Goal: Task Accomplishment & Management: Manage account settings

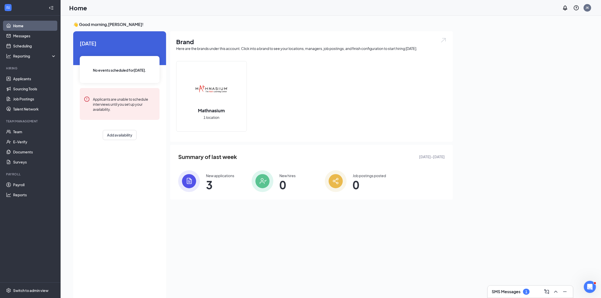
click at [216, 179] on div "New applications 3" at bounding box center [220, 181] width 28 height 16
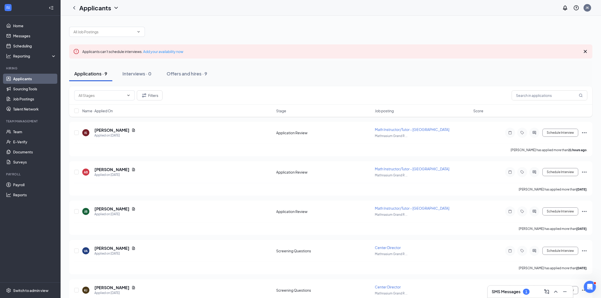
click at [383, 111] on span "Job posting" at bounding box center [384, 110] width 19 height 5
click at [557, 291] on icon "ChevronUp" at bounding box center [556, 292] width 6 height 6
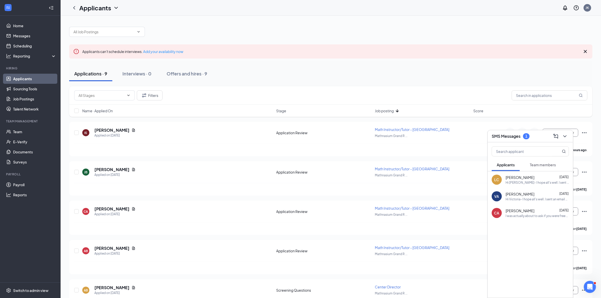
click at [516, 135] on h3 "SMS Messages" at bounding box center [505, 136] width 29 height 6
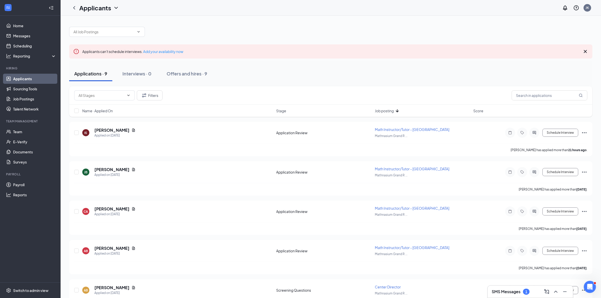
click at [515, 291] on h3 "SMS Messages" at bounding box center [505, 292] width 29 height 6
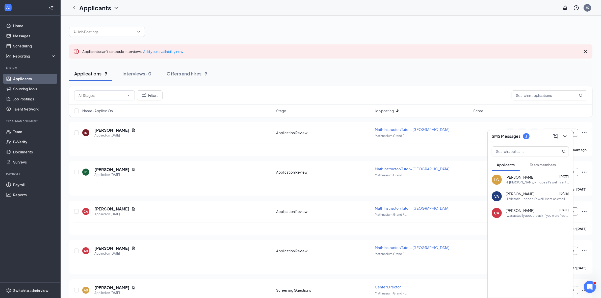
click at [540, 166] on span "Team members" at bounding box center [543, 164] width 26 height 5
click at [525, 180] on div "Ok sounds good thanks, hopefully it does!" at bounding box center [535, 182] width 60 height 4
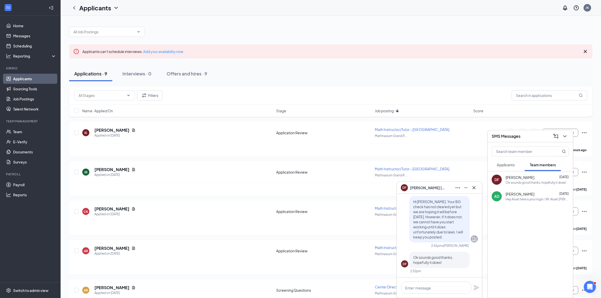
click at [510, 167] on button "Applicants" at bounding box center [505, 164] width 28 height 13
click at [567, 135] on icon "ChevronDown" at bounding box center [565, 136] width 6 height 6
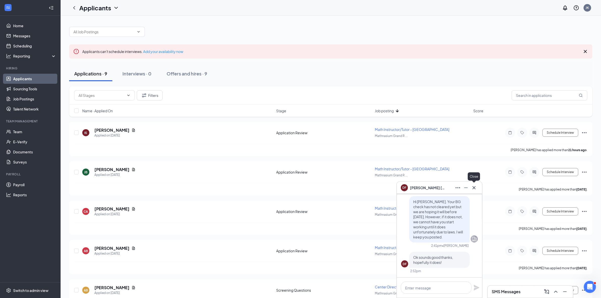
click at [474, 190] on icon "Cross" at bounding box center [474, 188] width 6 height 6
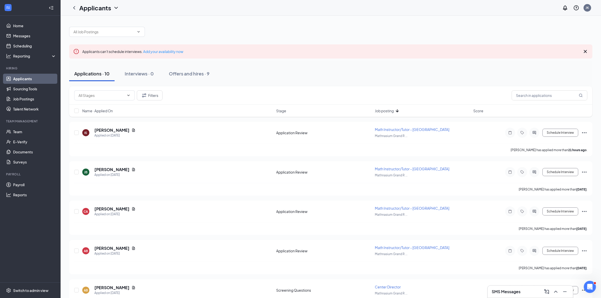
drag, startPoint x: 200, startPoint y: 74, endPoint x: 264, endPoint y: 76, distance: 64.1
click at [200, 74] on div "Offers and hires · 9" at bounding box center [189, 73] width 41 height 6
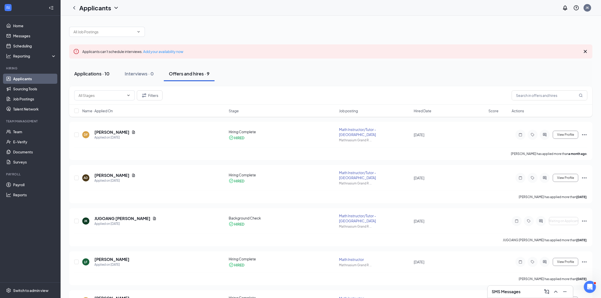
click at [88, 74] on div "Applications · 10" at bounding box center [91, 73] width 35 height 6
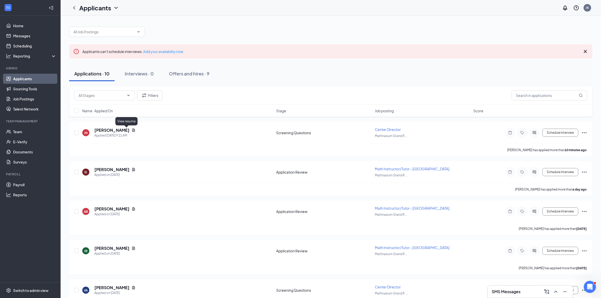
drag, startPoint x: 127, startPoint y: 131, endPoint x: 274, endPoint y: 109, distance: 148.4
click at [131, 131] on icon "Document" at bounding box center [133, 130] width 4 height 4
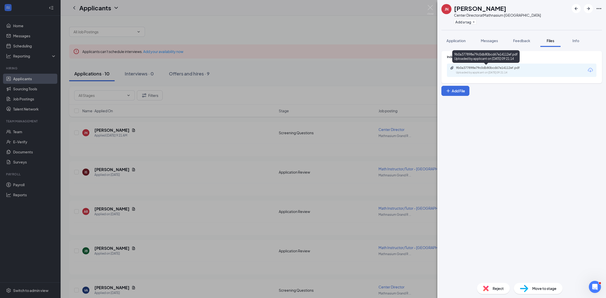
click at [481, 70] on div "9b0a377898e79c0db80bcd67e14112ef.pdf Uploaded by applicant on Sep 16, 2025 at 0…" at bounding box center [491, 70] width 82 height 9
drag, startPoint x: 456, startPoint y: 42, endPoint x: 462, endPoint y: 47, distance: 7.4
click at [456, 42] on span "Application" at bounding box center [455, 40] width 19 height 5
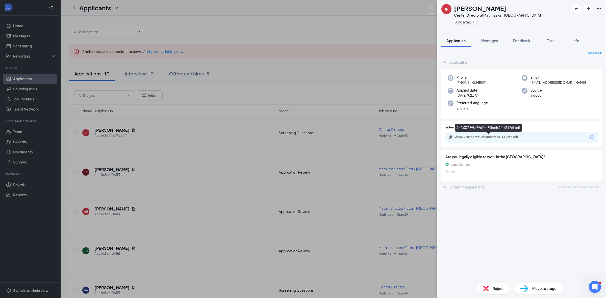
click at [489, 138] on div "9b0a377898e79c0db80bcd67e14112ef.pdf" at bounding box center [489, 137] width 71 height 4
drag, startPoint x: 581, startPoint y: 83, endPoint x: 529, endPoint y: 84, distance: 52.0
click at [529, 84] on div "Email dire_guards17@icloud.com" at bounding box center [558, 80] width 74 height 10
copy span "dire_guards17@icloud.com"
click at [429, 11] on img at bounding box center [430, 10] width 6 height 10
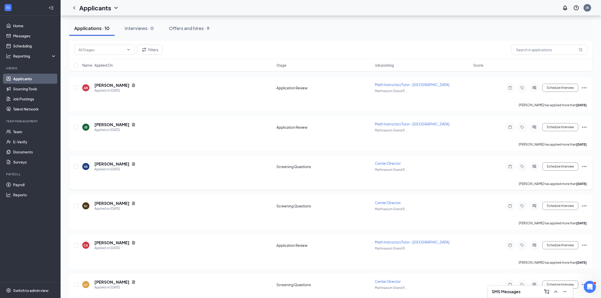
scroll to position [126, 0]
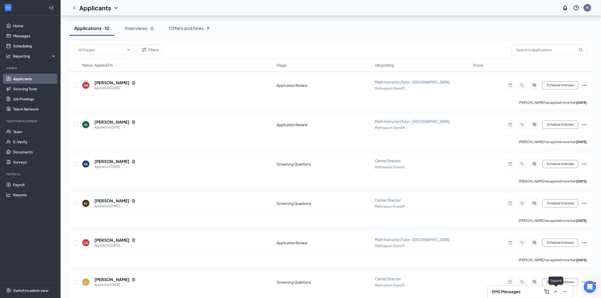
click at [554, 292] on icon "ChevronUp" at bounding box center [555, 292] width 3 height 2
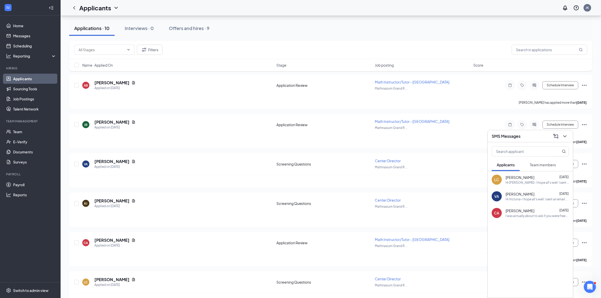
click at [461, 36] on div "Applications · 10 Interviews · 0 Offers and hires · 9" at bounding box center [330, 28] width 523 height 15
click at [566, 134] on icon "ChevronDown" at bounding box center [565, 136] width 6 height 6
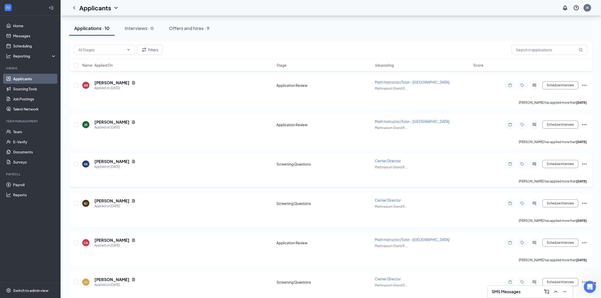
click at [584, 161] on icon "Ellipses" at bounding box center [584, 164] width 6 height 6
click at [553, 247] on p "Reject" at bounding box center [561, 247] width 43 height 5
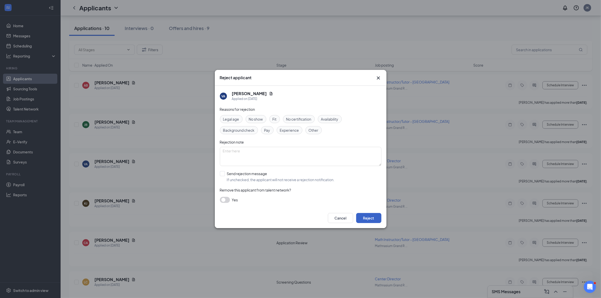
click at [367, 217] on button "Reject" at bounding box center [368, 218] width 25 height 10
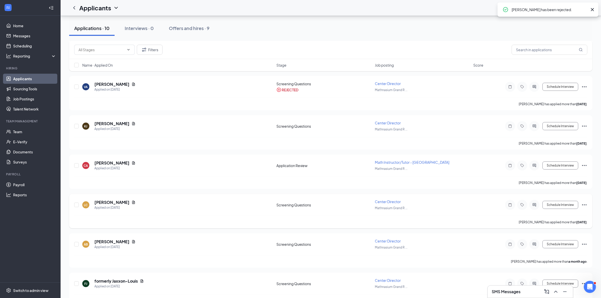
scroll to position [217, 0]
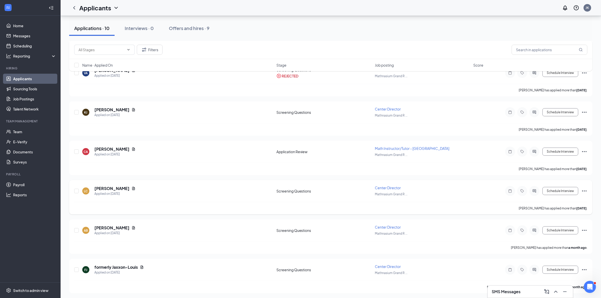
click at [585, 190] on icon "Ellipses" at bounding box center [584, 191] width 6 height 6
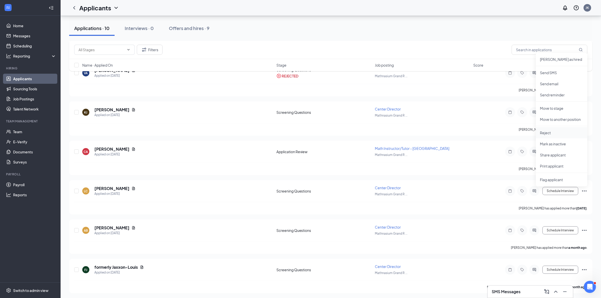
click at [557, 131] on p "Reject" at bounding box center [561, 132] width 43 height 5
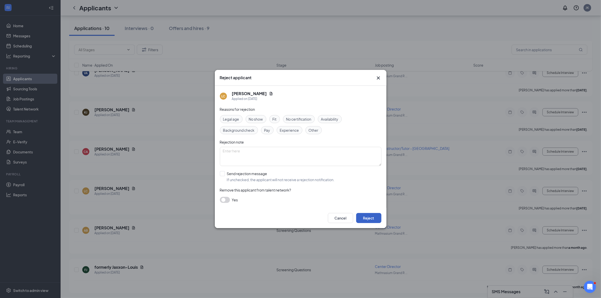
click at [371, 218] on button "Reject" at bounding box center [368, 218] width 25 height 10
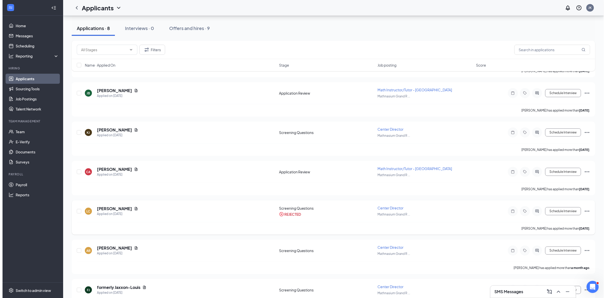
scroll to position [178, 0]
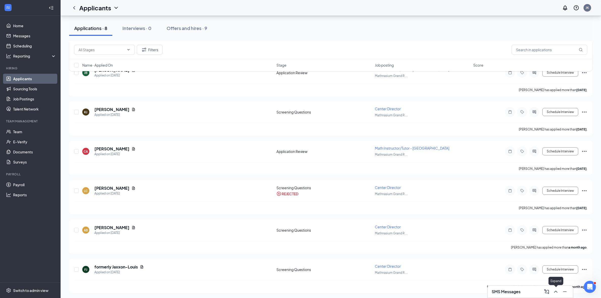
click at [556, 293] on icon "ChevronUp" at bounding box center [556, 292] width 6 height 6
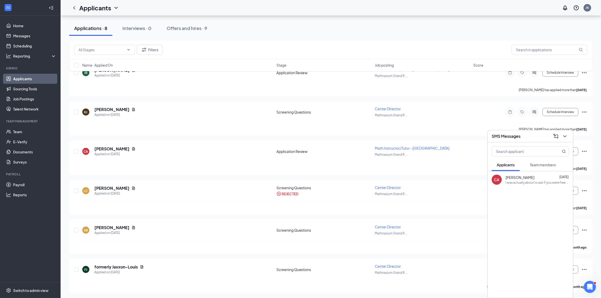
click at [510, 164] on span "Applicants" at bounding box center [506, 164] width 18 height 5
click at [540, 164] on span "Team members" at bounding box center [543, 164] width 26 height 5
click at [503, 165] on span "Applicants" at bounding box center [506, 164] width 18 height 5
click at [564, 134] on icon "ChevronDown" at bounding box center [565, 136] width 6 height 6
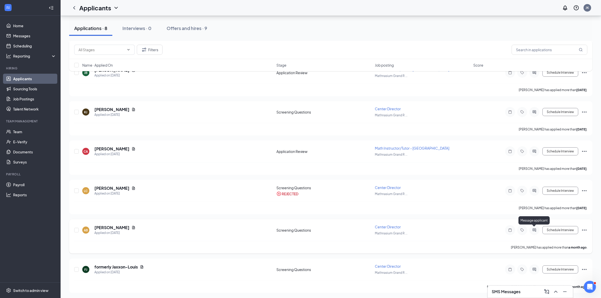
click at [534, 230] on icon "ActiveChat" at bounding box center [534, 230] width 3 height 3
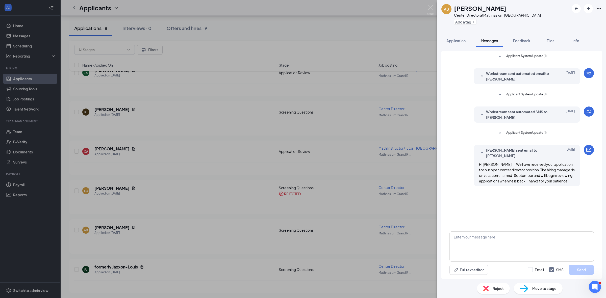
scroll to position [139, 0]
click at [470, 238] on textarea at bounding box center [521, 246] width 144 height 30
type textarea "Hi Ariel --"
click at [531, 272] on input "Email" at bounding box center [535, 269] width 16 height 5
checkbox input "true"
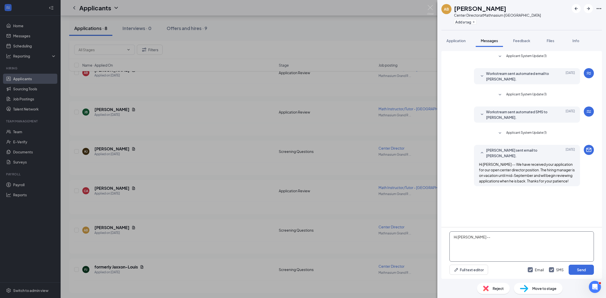
click at [497, 237] on textarea "Hi Ariel --" at bounding box center [521, 246] width 144 height 30
click at [528, 239] on textarea "Hi Ariel -- We sent a note yesterday with addiitonal detail on the position." at bounding box center [521, 246] width 144 height 30
click at [583, 239] on textarea "Hi Ariel -- We sent a note yesterday with additional detail on the position." at bounding box center [521, 246] width 144 height 30
click at [459, 245] on textarea "Hi Ariel -- We sent a note yesterday with additional detail on the position. Th…" at bounding box center [521, 246] width 144 height 30
click at [521, 243] on textarea "Hi Ariel -- We sent a note yesterday with additional detail on the position. Th…" at bounding box center [521, 246] width 144 height 30
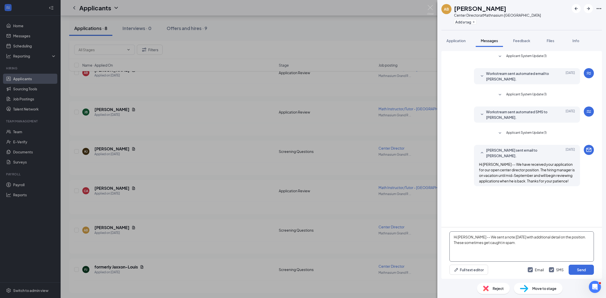
drag, startPoint x: 493, startPoint y: 236, endPoint x: 486, endPoint y: 235, distance: 7.9
click at [486, 235] on textarea "Hi Ariel -- We sent a note yesterday with additional detail on the position. Th…" at bounding box center [521, 246] width 144 height 30
click at [556, 248] on textarea "Hi Ariel -- We sent an email yesterday with additional detail on the position. …" at bounding box center [521, 246] width 144 height 30
type textarea "Hi Ariel -- We sent an email yesterday with additional detail on the position. …"
click at [582, 271] on button "Send" at bounding box center [580, 270] width 25 height 10
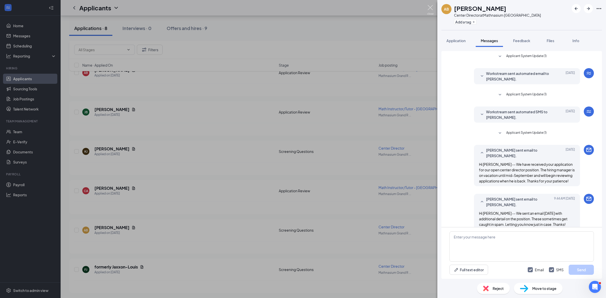
click at [428, 9] on img at bounding box center [430, 10] width 6 height 10
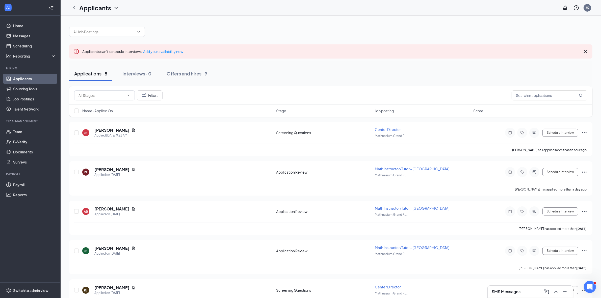
click at [381, 109] on span "Job posting" at bounding box center [384, 110] width 19 height 5
